Goal: Task Accomplishment & Management: Complete application form

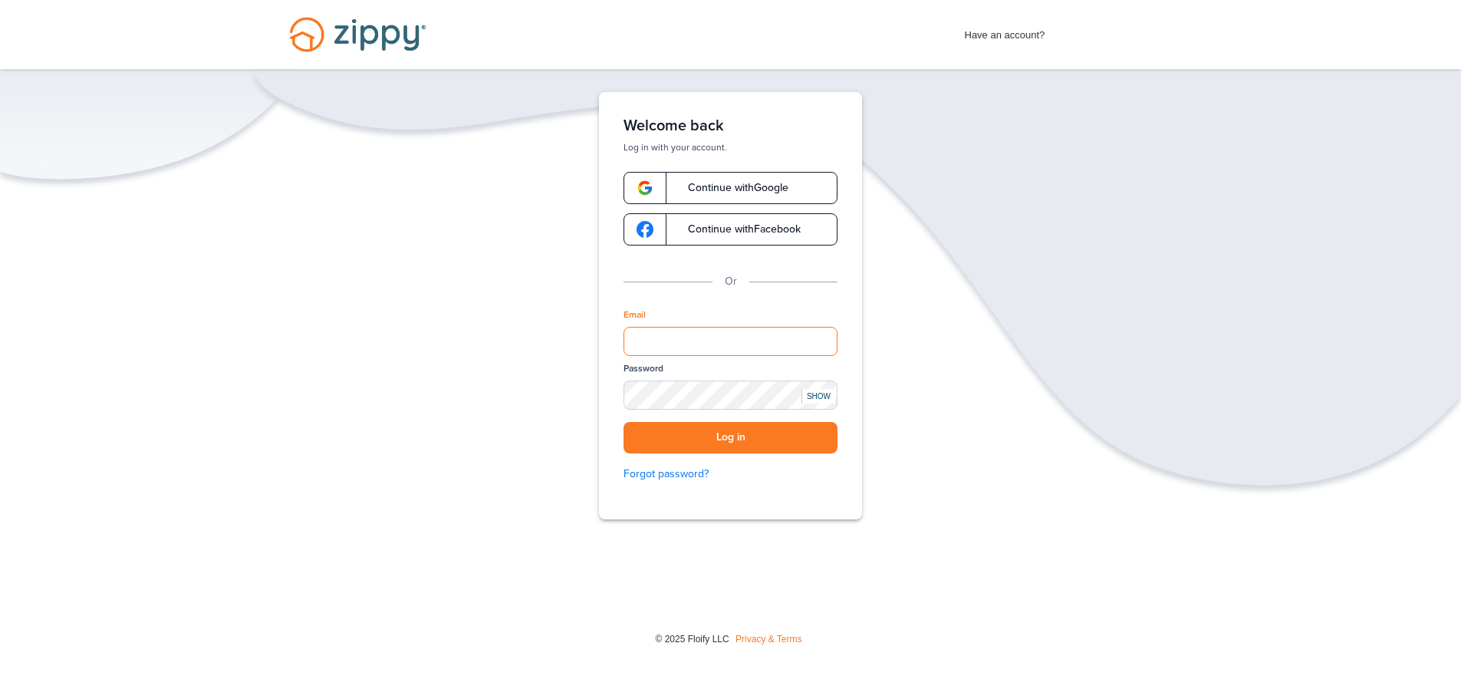
click at [683, 347] on input "Email" at bounding box center [730, 341] width 214 height 29
type input "**********"
click at [739, 436] on button "Log in" at bounding box center [730, 437] width 214 height 31
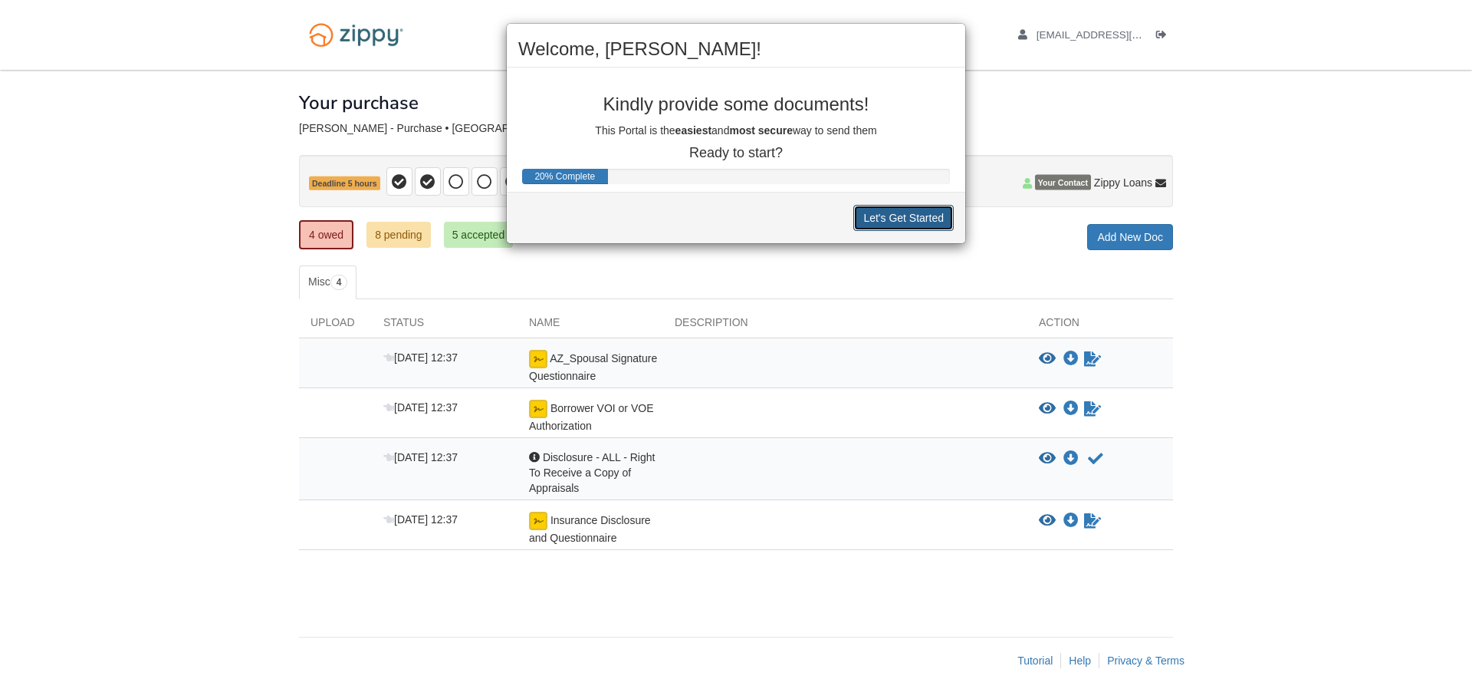
click at [880, 222] on button "Let's Get Started" at bounding box center [903, 218] width 100 height 26
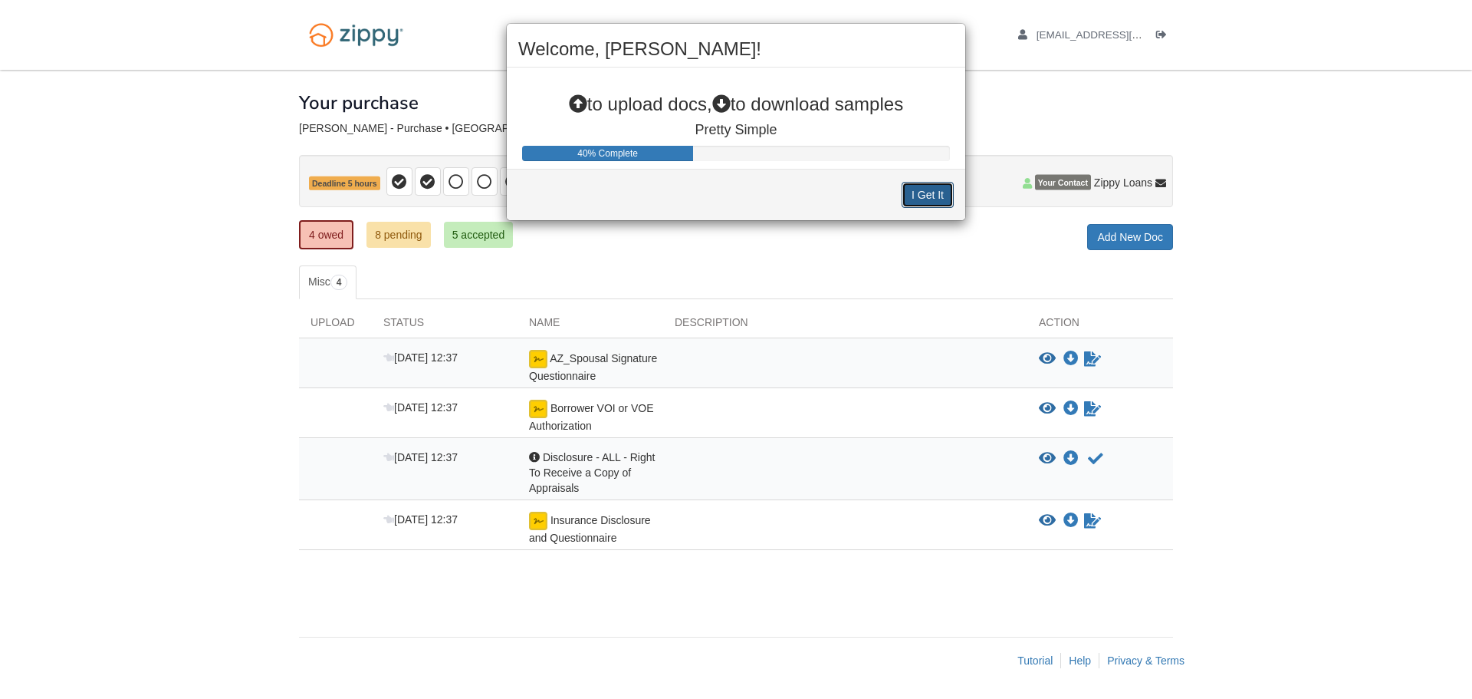
click at [919, 196] on button "I Get It" at bounding box center [928, 195] width 52 height 26
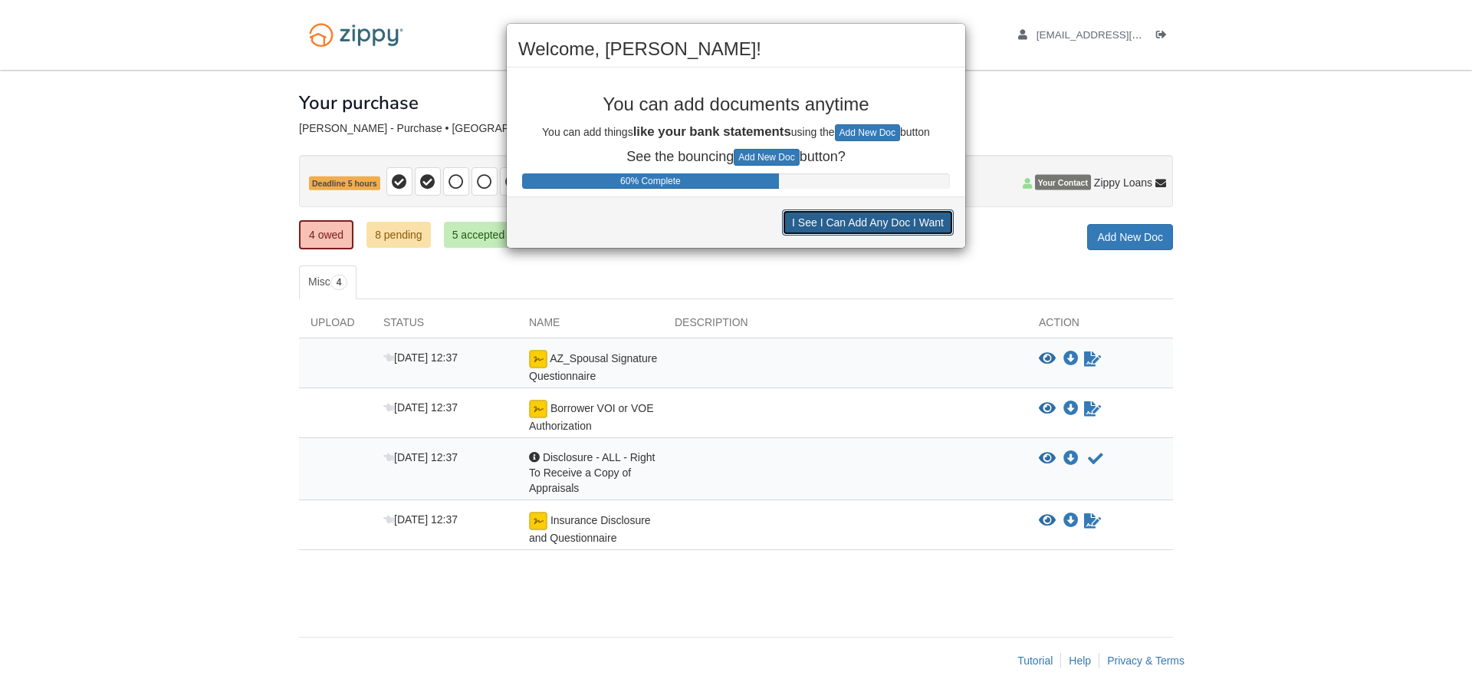
click at [876, 213] on button "I See I Can Add Any Doc I Want" at bounding box center [868, 222] width 172 height 26
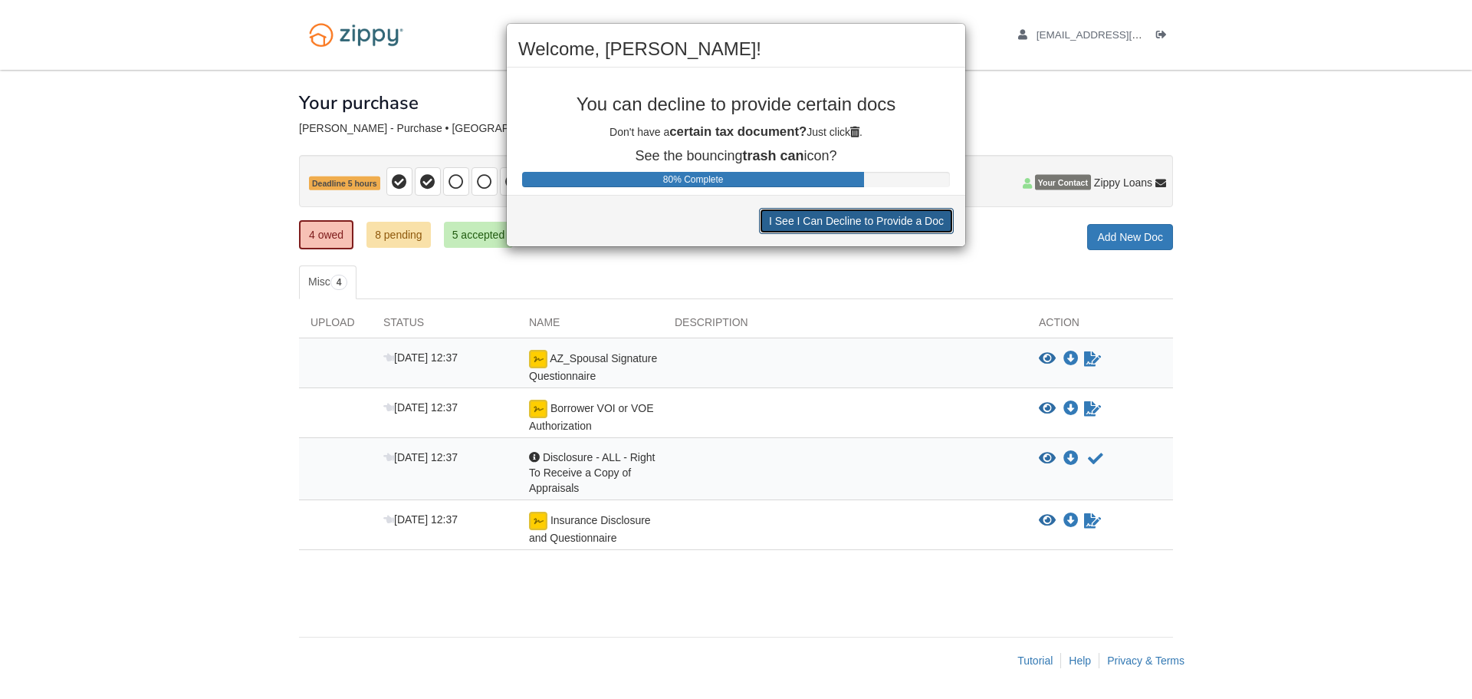
click at [876, 215] on button "I See I Can Decline to Provide a Doc" at bounding box center [856, 221] width 195 height 26
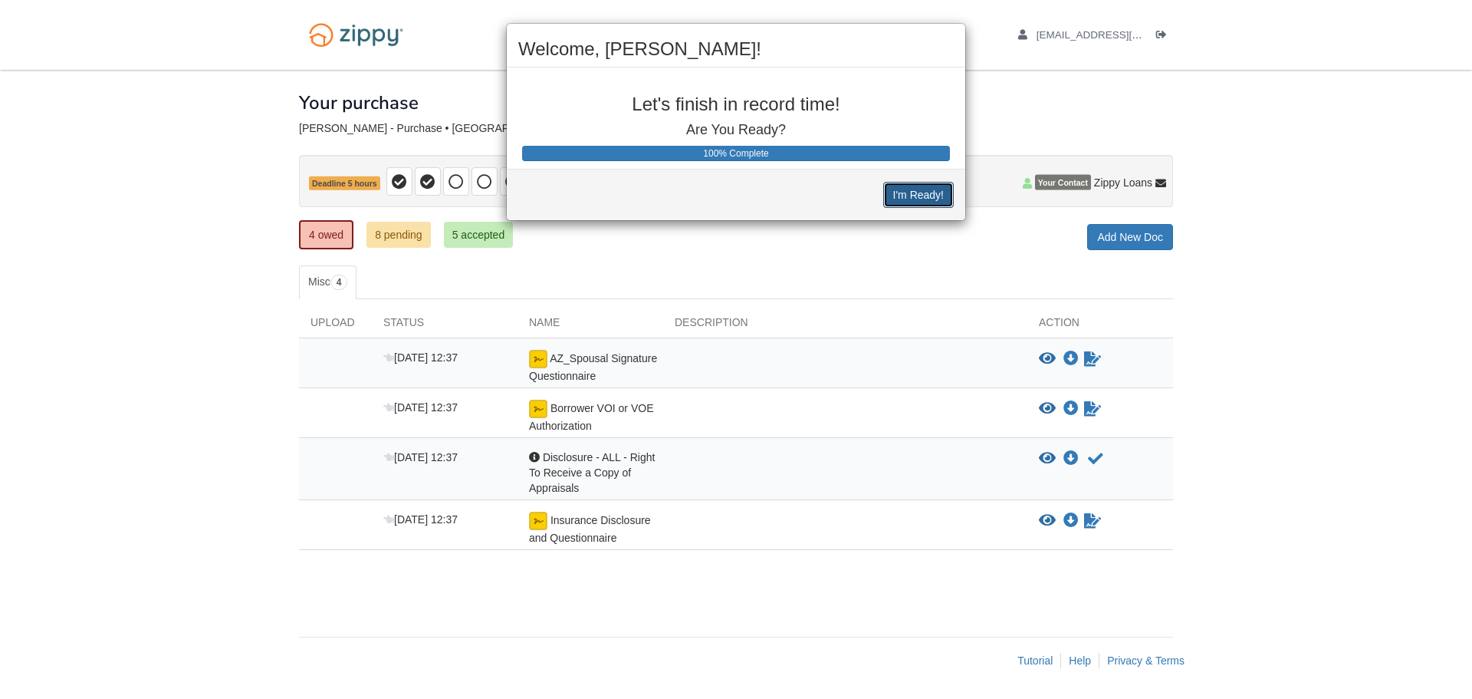
click at [907, 203] on button "I'm Ready!" at bounding box center [918, 195] width 71 height 26
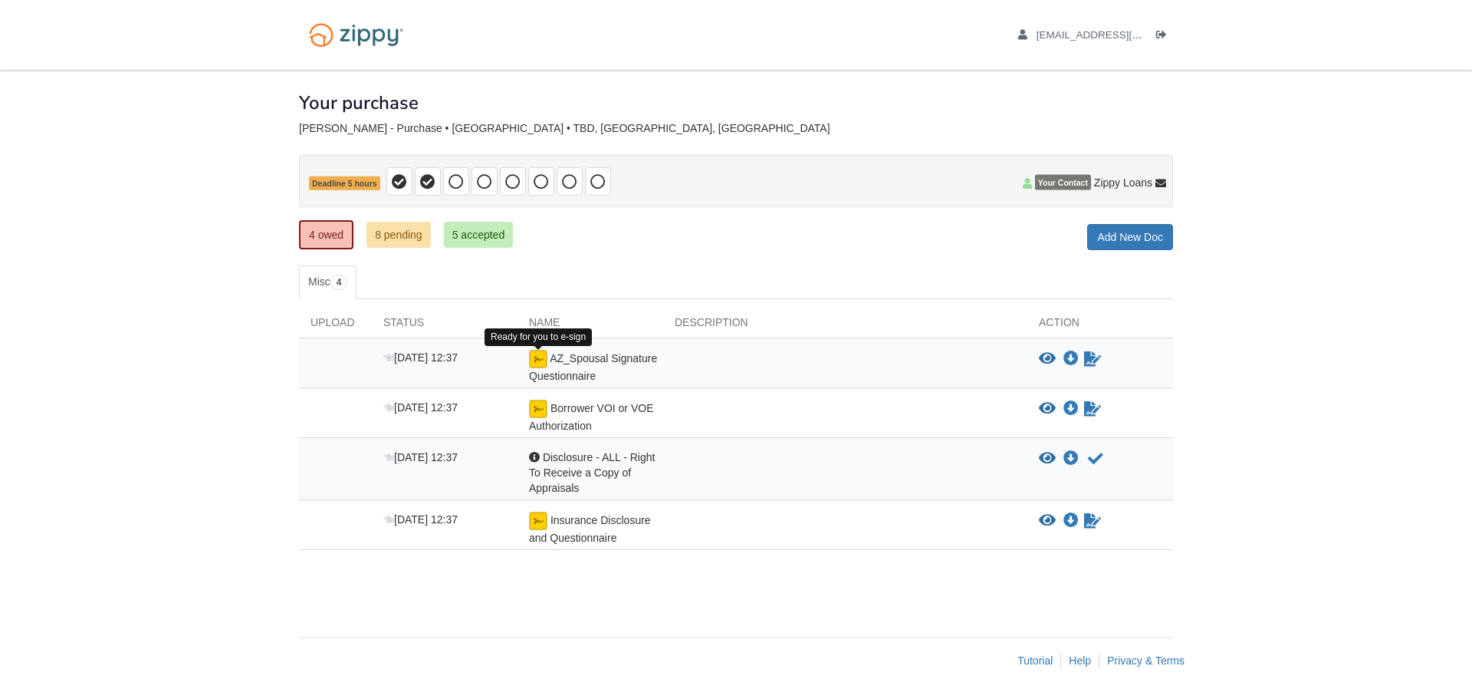
click at [536, 362] on img at bounding box center [538, 359] width 18 height 18
click at [1094, 359] on icon "Sign Form" at bounding box center [1092, 358] width 17 height 15
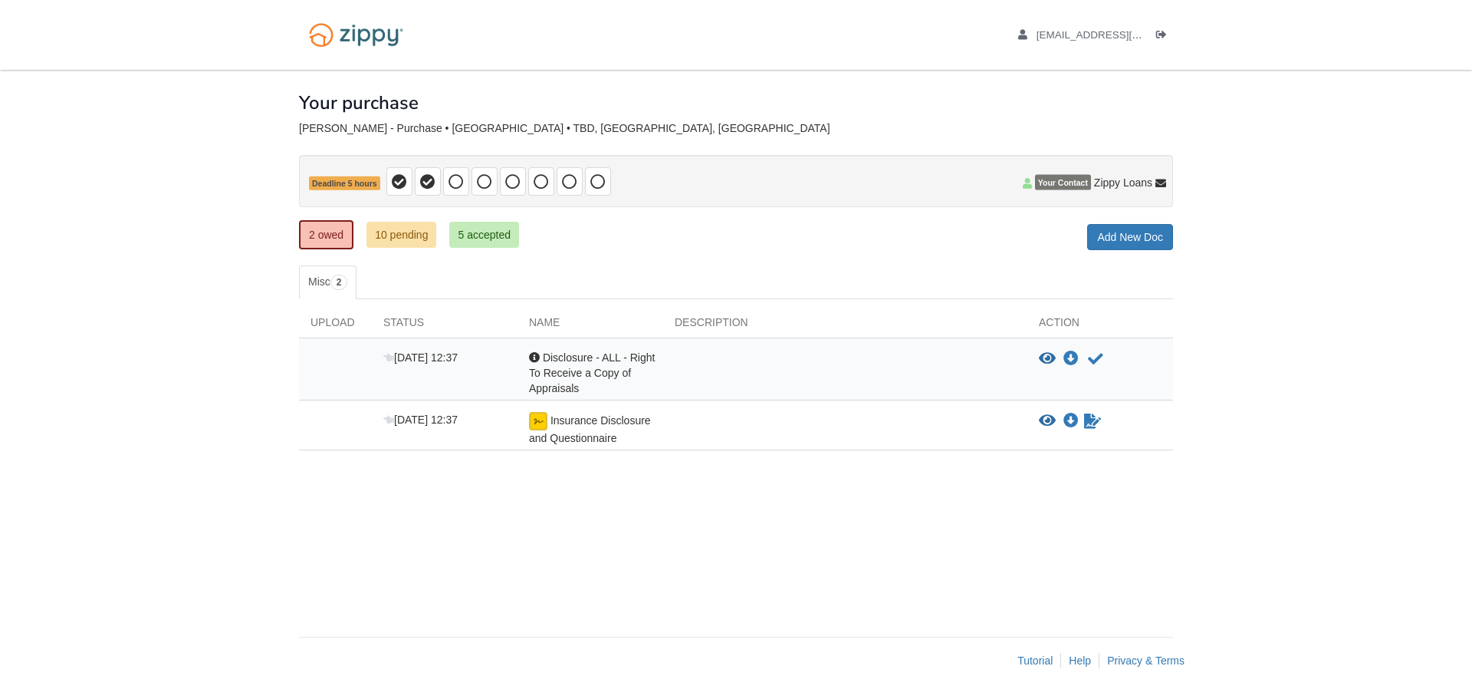
click at [615, 370] on span "Disclosure - ALL - Right To Receive a Copy of Appraisals" at bounding box center [592, 372] width 126 height 43
click at [1093, 359] on icon "Acknowledge receipt of document" at bounding box center [1095, 358] width 15 height 15
